Goal: Task Accomplishment & Management: Manage account settings

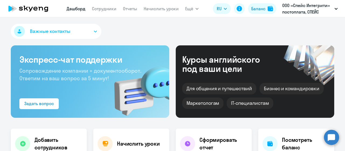
select select "30"
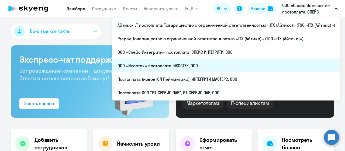
click at [179, 65] on li "ООО «Иксстек» постоплата, ИКССТЕК, ООО" at bounding box center [226, 65] width 228 height 13
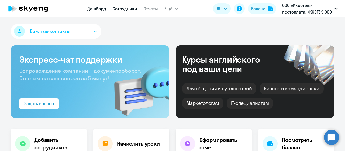
click at [121, 9] on link "Сотрудники" at bounding box center [125, 8] width 25 height 5
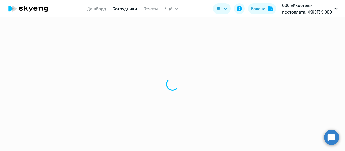
select select "30"
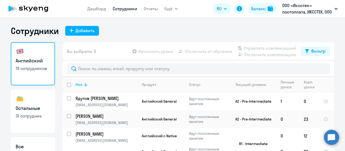
click at [86, 86] on icon at bounding box center [85, 84] width 6 height 6
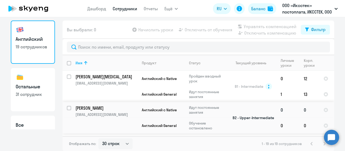
click at [67, 106] on input "select row 277160" at bounding box center [72, 111] width 11 height 11
checkbox input "true"
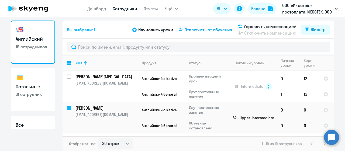
click at [201, 31] on span "Отключить от обучения" at bounding box center [209, 29] width 48 height 6
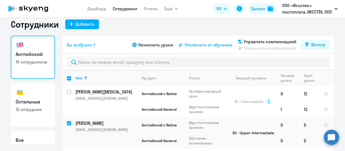
select select "all"
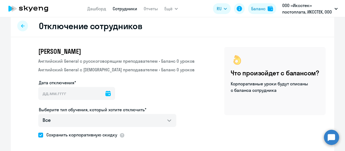
click at [105, 93] on icon at bounding box center [107, 93] width 5 height 5
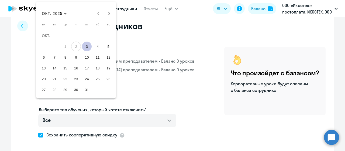
click at [90, 45] on span "3" at bounding box center [87, 46] width 10 height 10
type input "[DATE]"
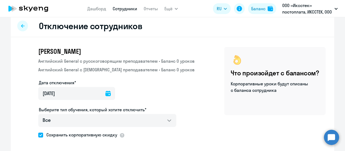
click at [38, 135] on span at bounding box center [40, 134] width 5 height 5
click at [38, 135] on input "Сохранить корпоративную скидку" at bounding box center [38, 134] width 0 height 0
checkbox input "false"
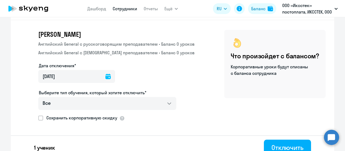
scroll to position [32, 0]
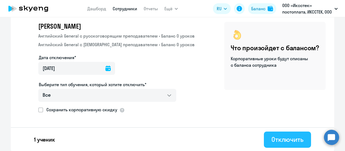
click at [282, 134] on button "Отключить" at bounding box center [287, 139] width 47 height 16
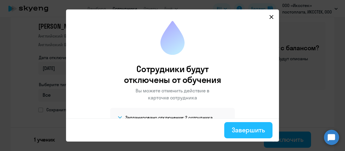
click at [244, 129] on div "Завершить" at bounding box center [248, 129] width 33 height 9
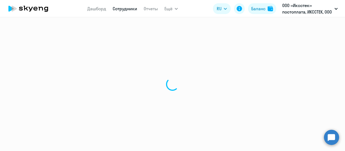
select select "30"
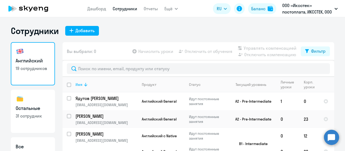
click at [84, 86] on icon at bounding box center [85, 84] width 6 height 6
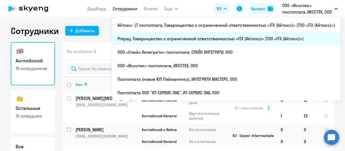
click at [230, 41] on li "Prepay, Товарищество с ограниченной ответственностью «ITX (Айтикс)» (ТОО «ITX (…" at bounding box center [226, 38] width 228 height 13
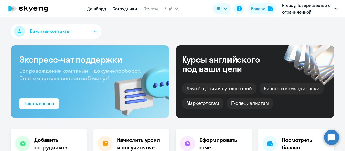
click at [121, 8] on link "Сотрудники" at bounding box center [125, 8] width 25 height 5
select select "30"
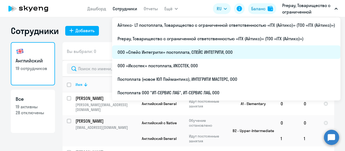
click at [219, 55] on li "ООО «Спейс Интегрити» постоплата, СПЕЙС ИНТЕГРИТИ, ООО" at bounding box center [226, 51] width 228 height 13
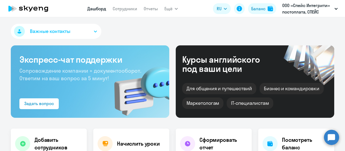
click at [127, 12] on app-menu-item-link "Сотрудники" at bounding box center [125, 8] width 25 height 7
click at [127, 9] on link "Сотрудники" at bounding box center [125, 8] width 25 height 5
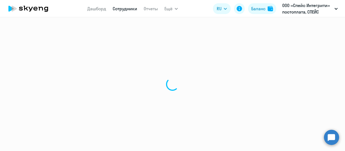
select select "30"
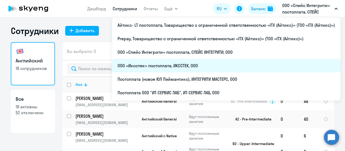
click at [201, 65] on li "ООО «Иксстек» постоплата, ИКССТЕК, ООО" at bounding box center [226, 65] width 228 height 13
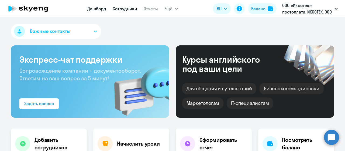
click at [128, 8] on link "Сотрудники" at bounding box center [125, 8] width 25 height 5
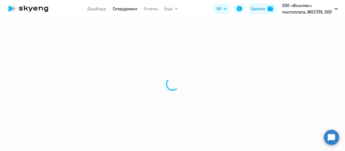
select select "30"
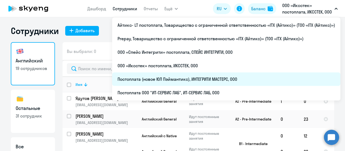
click at [183, 82] on li "Постоплата (новое ЮЛ Пэймантикс), ИНТЕГРИТИ МАСТЕРС, ООО" at bounding box center [226, 78] width 228 height 13
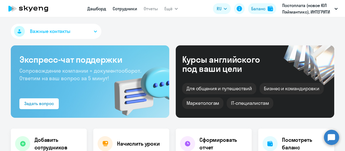
click at [129, 10] on link "Сотрудники" at bounding box center [125, 8] width 25 height 5
select select "30"
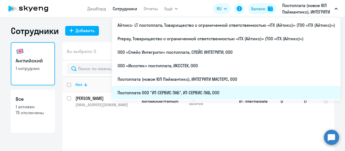
click at [192, 94] on li "Постоплата ООО "ИТ-СЕРВИС ЛАБ", ИТ-СЕРВИС ЛАБ, ООО" at bounding box center [226, 92] width 228 height 13
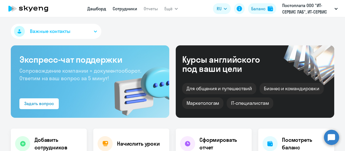
click at [122, 9] on link "Сотрудники" at bounding box center [125, 8] width 25 height 5
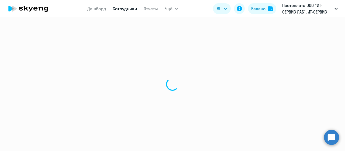
select select "30"
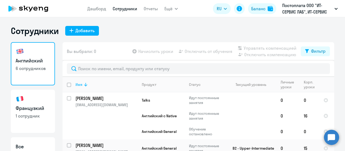
click at [83, 82] on icon at bounding box center [85, 84] width 6 height 6
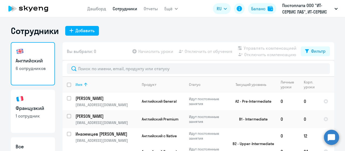
click at [84, 86] on icon at bounding box center [85, 84] width 6 height 6
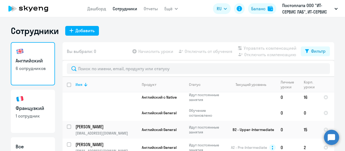
scroll to position [27, 0]
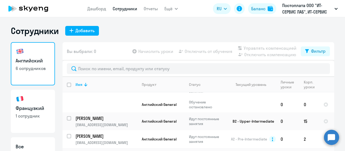
click at [32, 110] on h3 "Французкий" at bounding box center [33, 108] width 34 height 7
select select "30"
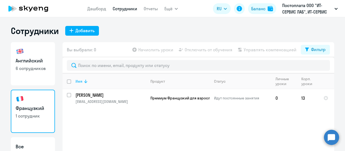
click at [84, 81] on icon at bounding box center [85, 81] width 3 height 4
click at [124, 9] on link "Сотрудники" at bounding box center [125, 8] width 25 height 5
select select "30"
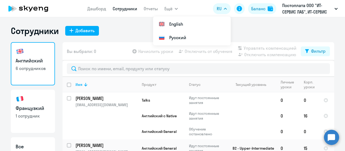
click at [250, 32] on div "Сотрудники Добавить" at bounding box center [172, 30] width 323 height 11
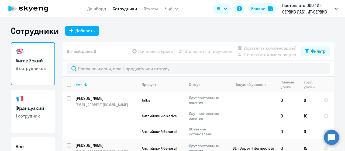
click at [31, 5] on icon at bounding box center [28, 8] width 47 height 13
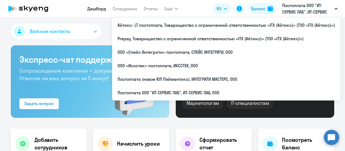
select select "30"
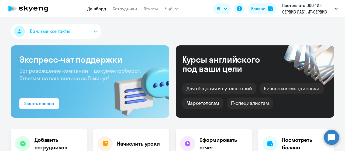
click at [107, 33] on div "Важные контакты" at bounding box center [172, 32] width 323 height 17
click at [125, 9] on link "Сотрудники" at bounding box center [125, 8] width 25 height 5
select select "30"
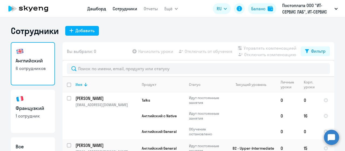
click at [95, 9] on link "Дашборд" at bounding box center [96, 8] width 19 height 5
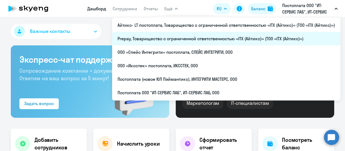
select select "30"
click at [261, 37] on li "Prepay, Товарищество с ограниченной ответственностью «ITX (Айтикс)» (ТОО «ITX (…" at bounding box center [226, 38] width 228 height 13
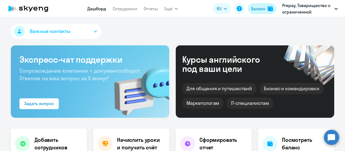
click at [262, 9] on div "Баланс" at bounding box center [258, 8] width 14 height 6
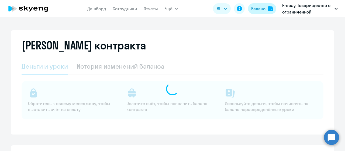
select select "english_adult_not_native_speaker"
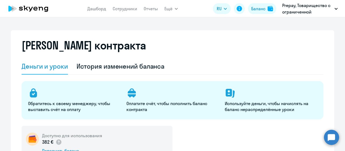
click at [46, 9] on icon at bounding box center [28, 8] width 47 height 13
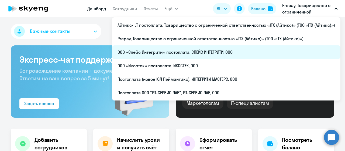
click at [217, 53] on li "ООО «Спейс Интегрити» постоплата, СПЕЙС ИНТЕГРИТИ, ООО" at bounding box center [226, 51] width 228 height 13
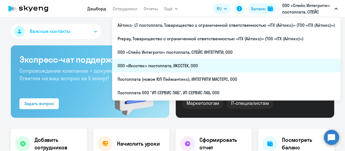
click at [220, 69] on li "ООО «Иксстек» постоплата, ИКССТЕК, ООО" at bounding box center [226, 65] width 228 height 13
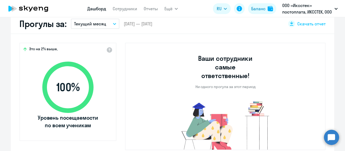
scroll to position [81, 0]
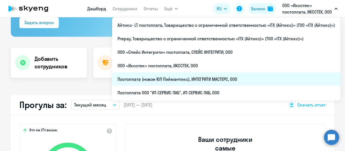
click at [204, 85] on li "Постоплата (новое ЮЛ Пэймантикс), ИНТЕГРИТИ МАСТЕРС, ООО" at bounding box center [226, 78] width 228 height 13
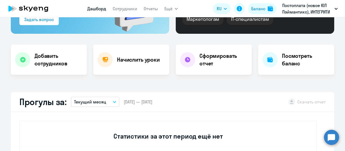
scroll to position [54, 0]
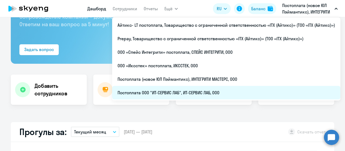
click at [223, 92] on li "Постоплата ООО "ИТ-СЕРВИС ЛАБ", ИТ-СЕРВИС ЛАБ, ООО" at bounding box center [226, 92] width 228 height 13
select select "30"
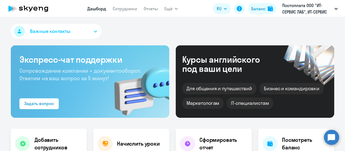
select select "30"
click at [125, 9] on link "Сотрудники" at bounding box center [125, 8] width 25 height 5
select select "30"
